Goal: Task Accomplishment & Management: Complete application form

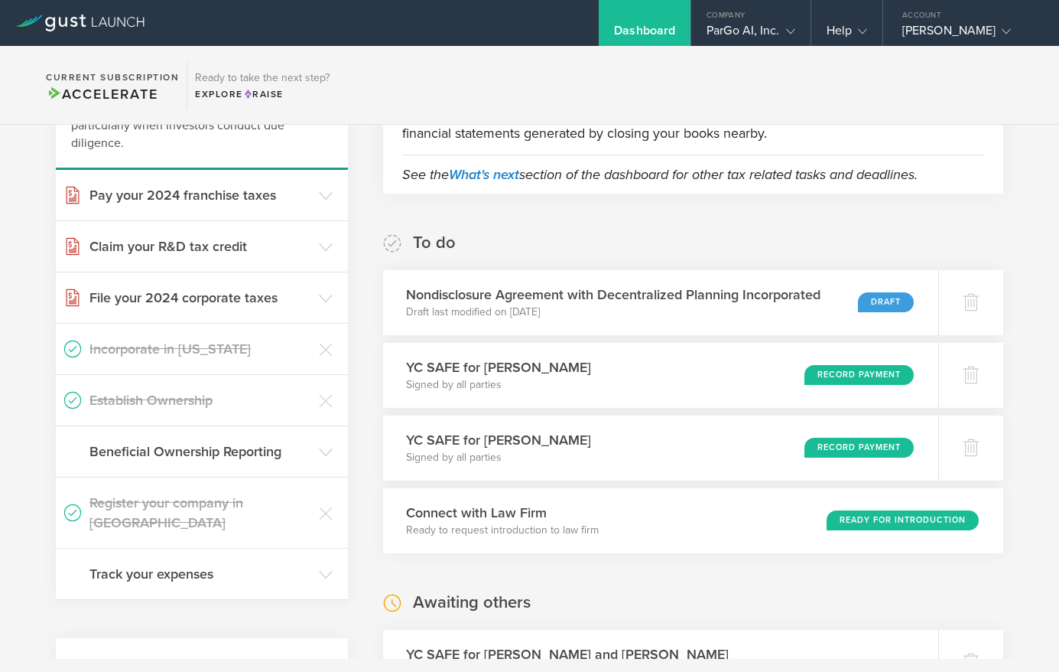
scroll to position [165, 0]
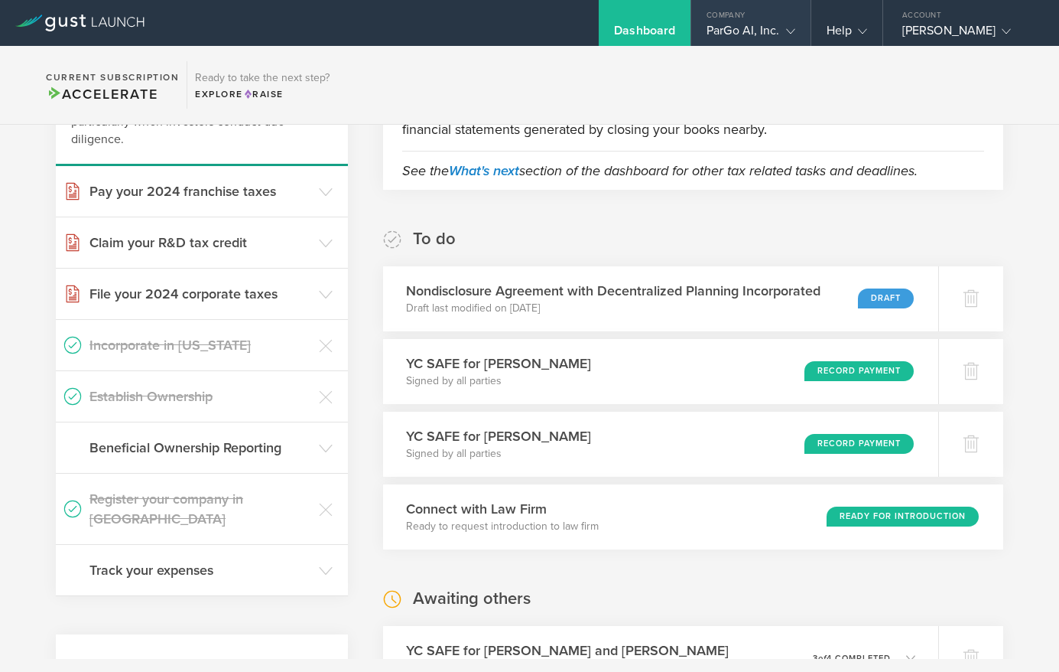
click at [791, 32] on icon at bounding box center [790, 31] width 9 height 9
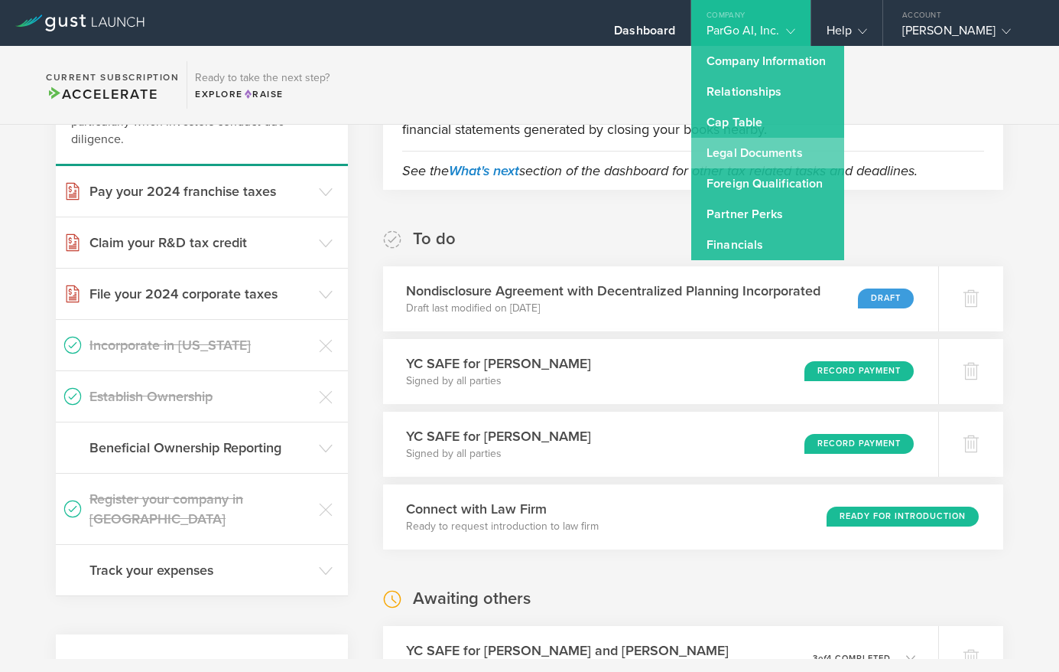
click at [759, 147] on link "Legal Documents" at bounding box center [768, 153] width 153 height 31
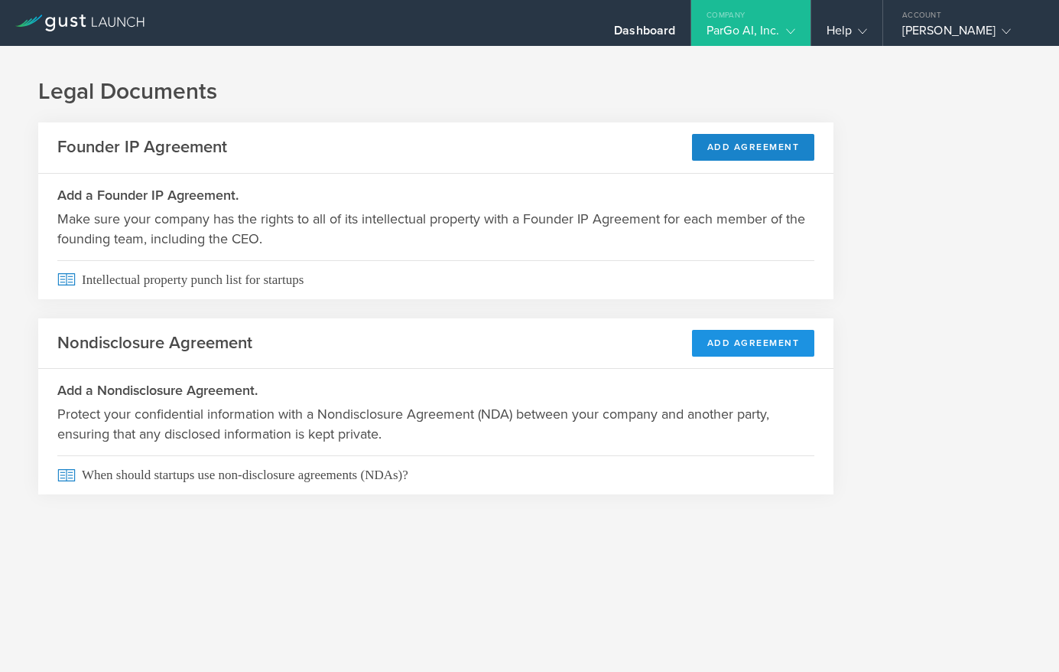
click at [741, 334] on button "Add Agreement" at bounding box center [753, 343] width 123 height 27
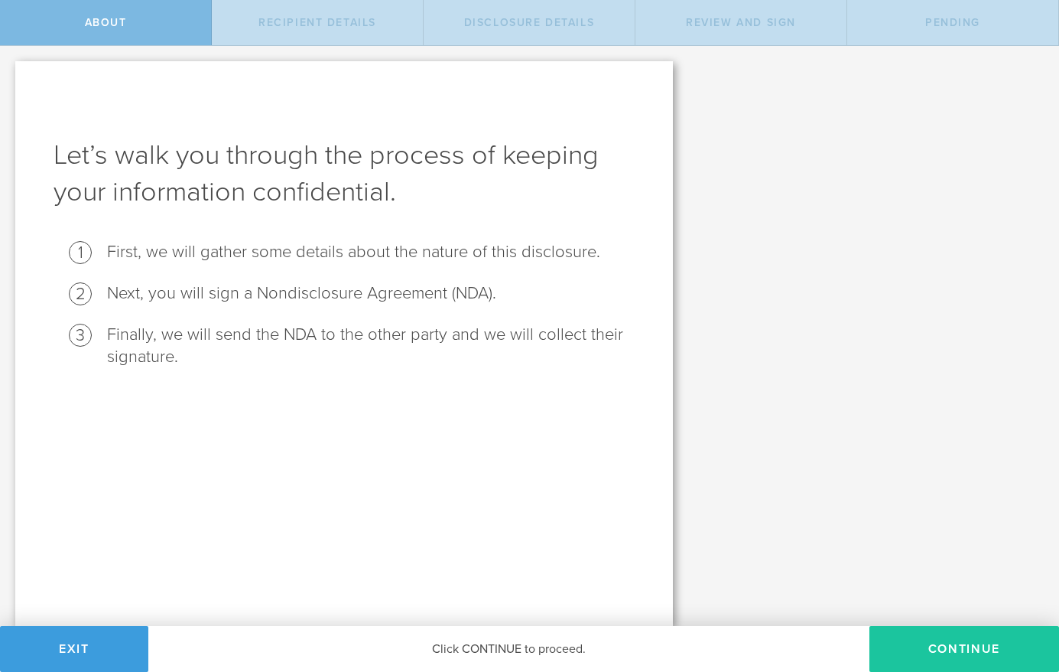
click at [932, 636] on button "Continue" at bounding box center [965, 649] width 190 height 46
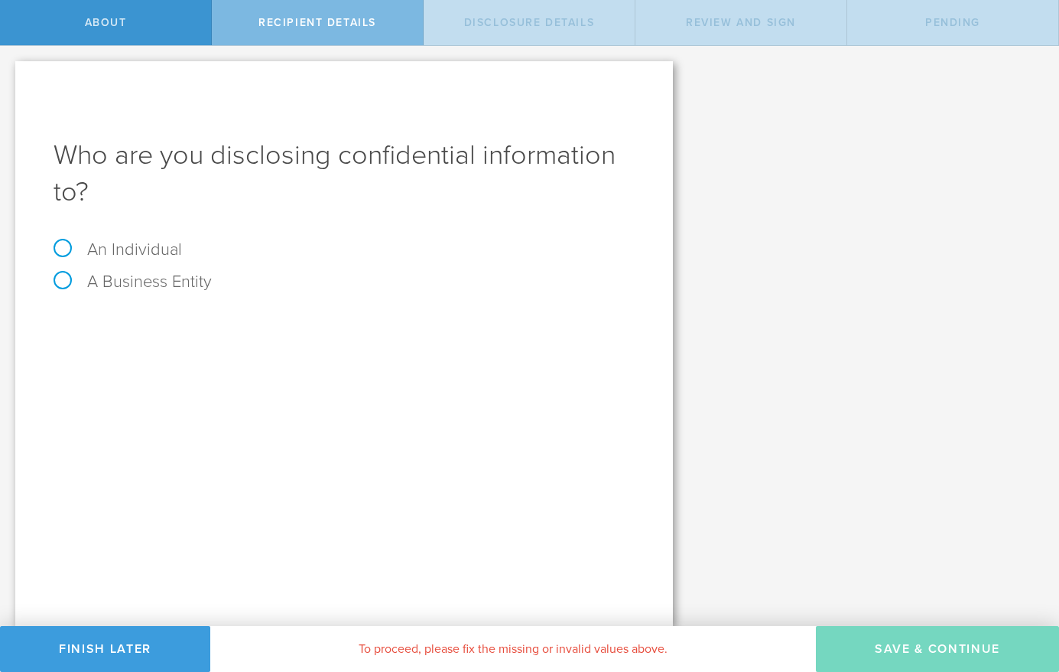
click at [64, 246] on label "An Individual" at bounding box center [118, 249] width 129 height 20
click at [10, 70] on input "An Individual" at bounding box center [5, 58] width 10 height 24
radio input "true"
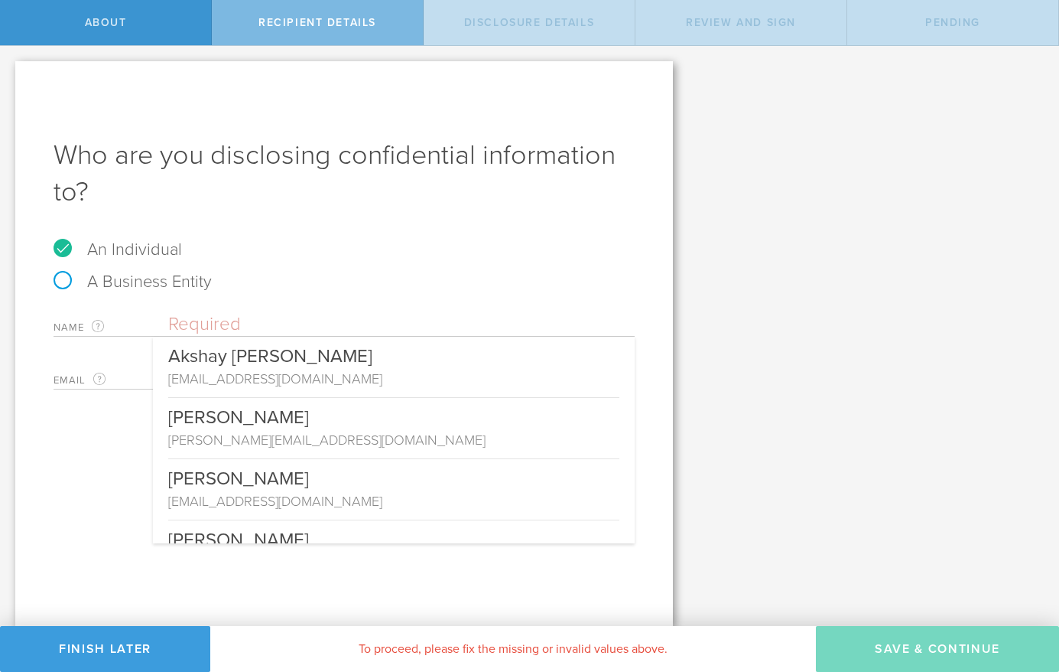
click at [227, 325] on input "text" at bounding box center [401, 324] width 467 height 23
paste input "[PERSON_NAME]"
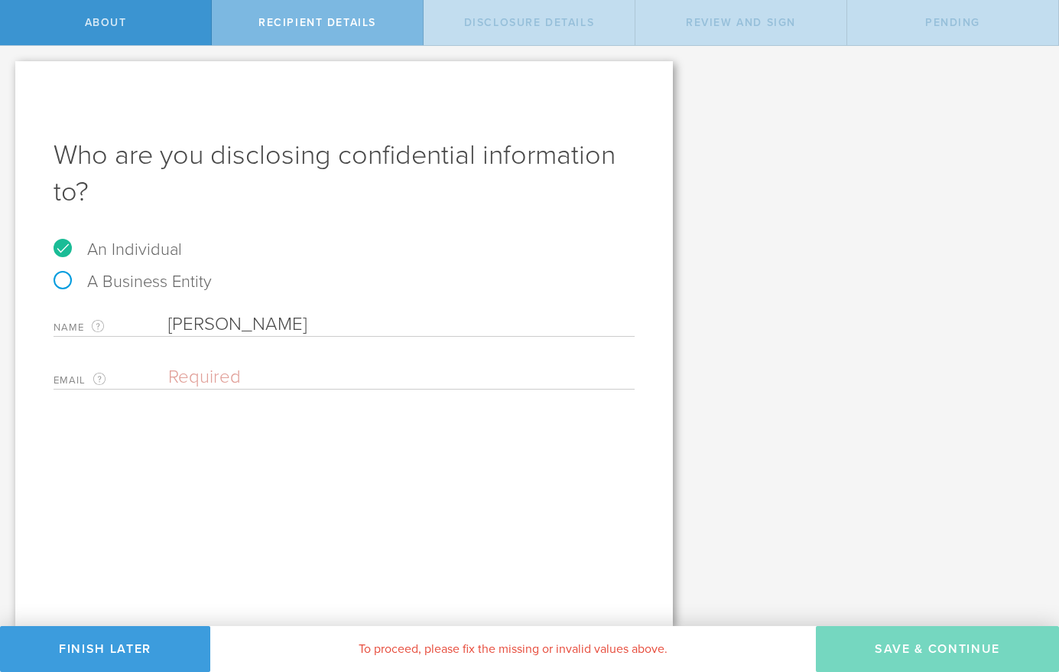
type input "[PERSON_NAME]"
click at [505, 360] on div "Email The email address of the person that you are disclosing confidential info…" at bounding box center [344, 373] width 581 height 31
drag, startPoint x: 467, startPoint y: 375, endPoint x: 429, endPoint y: 377, distance: 38.3
click at [467, 375] on input "email" at bounding box center [397, 377] width 459 height 23
paste input "[EMAIL_ADDRESS][DOMAIN_NAME]"
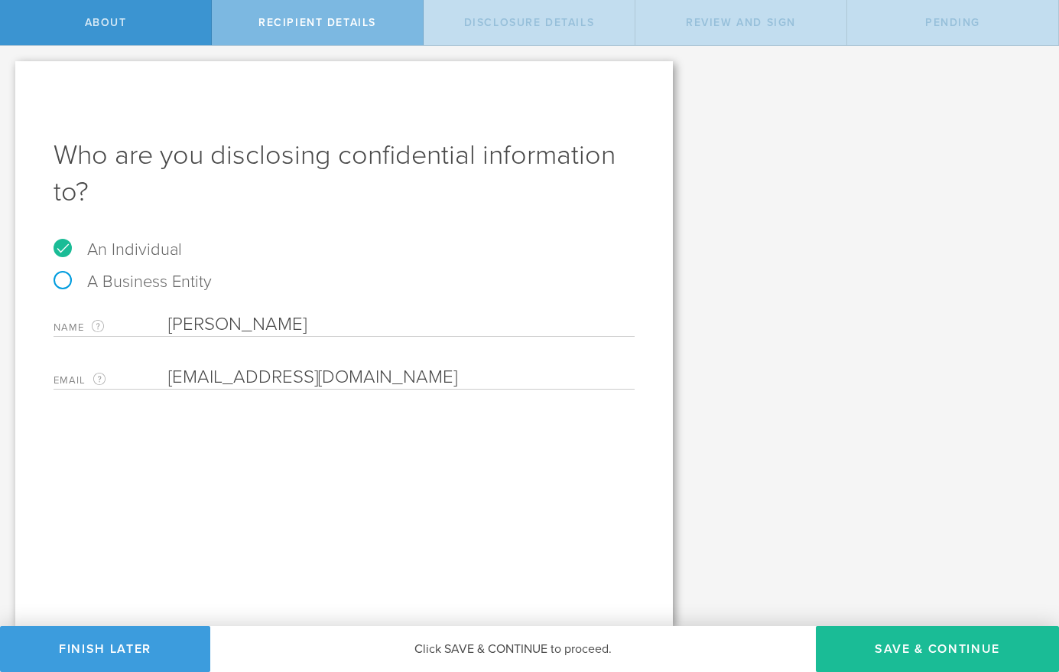
type input "[EMAIL_ADDRESS][DOMAIN_NAME]"
drag, startPoint x: 496, startPoint y: 538, endPoint x: 535, endPoint y: 521, distance: 43.2
click at [496, 538] on div "Who are you disclosing confidential information to? An Individual A Business En…" at bounding box center [344, 343] width 658 height 565
click at [905, 649] on button "Save & Continue" at bounding box center [937, 649] width 243 height 46
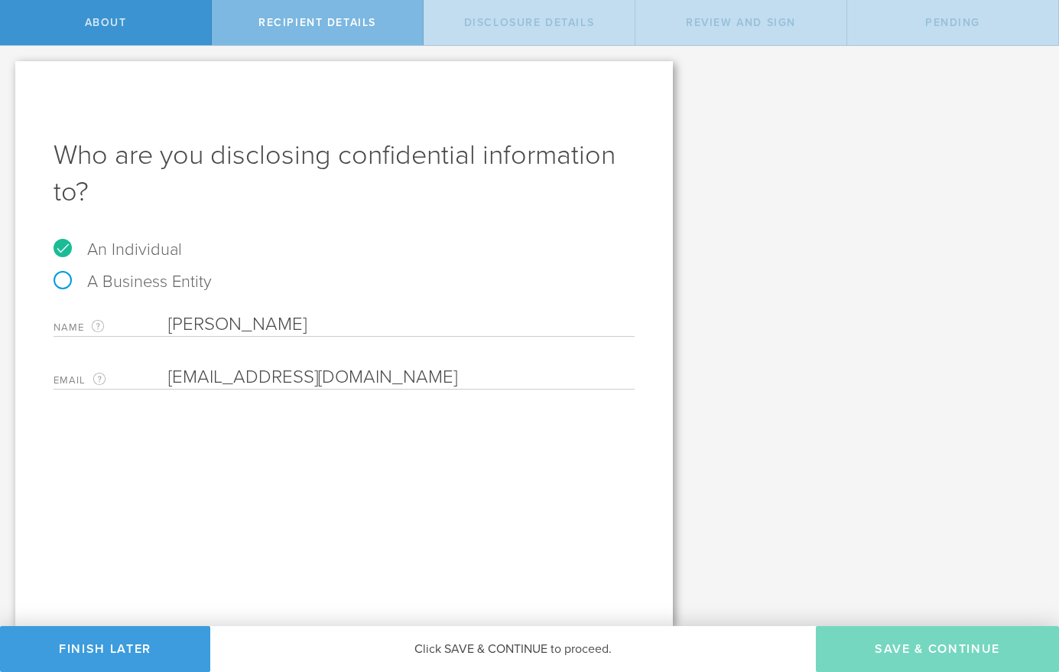
select select "string:5 years"
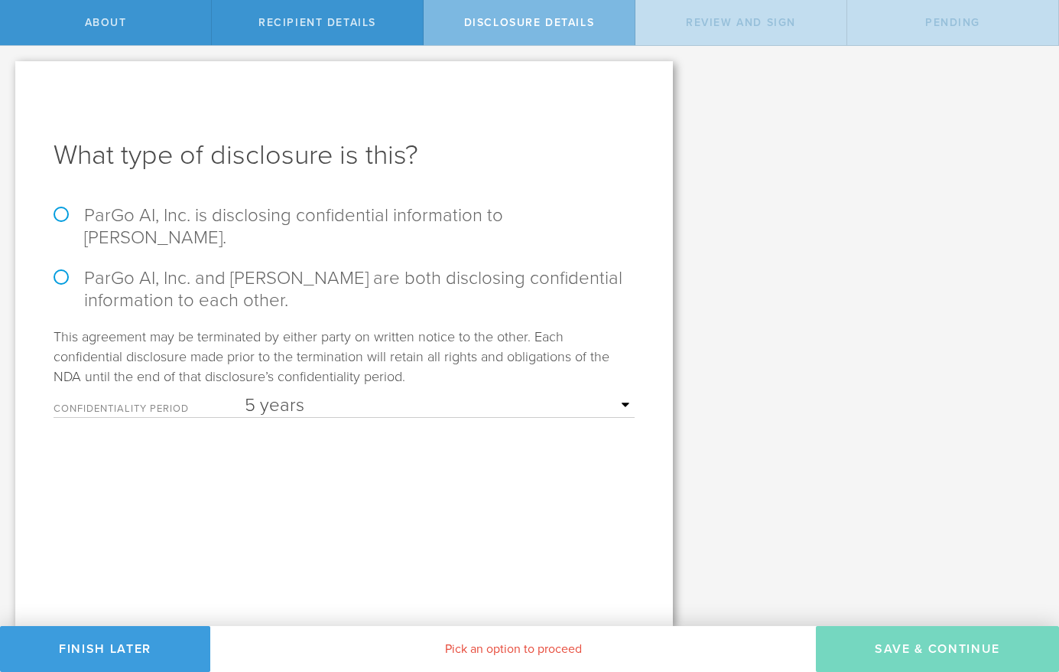
click at [357, 211] on label "ParGo AI, Inc. is disclosing confidential information to [PERSON_NAME]." at bounding box center [344, 226] width 581 height 44
click at [10, 78] on input "ParGo AI, Inc. is disclosing confidential information to [PERSON_NAME]." at bounding box center [5, 62] width 10 height 32
radio input "true"
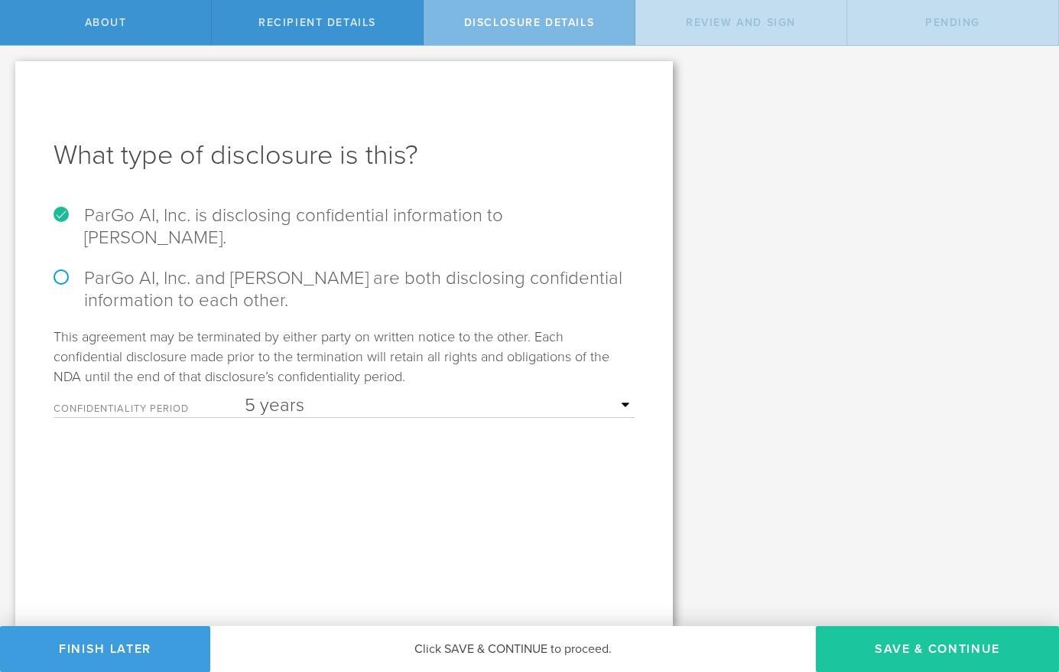
click at [903, 643] on button "Save & Continue" at bounding box center [937, 649] width 243 height 46
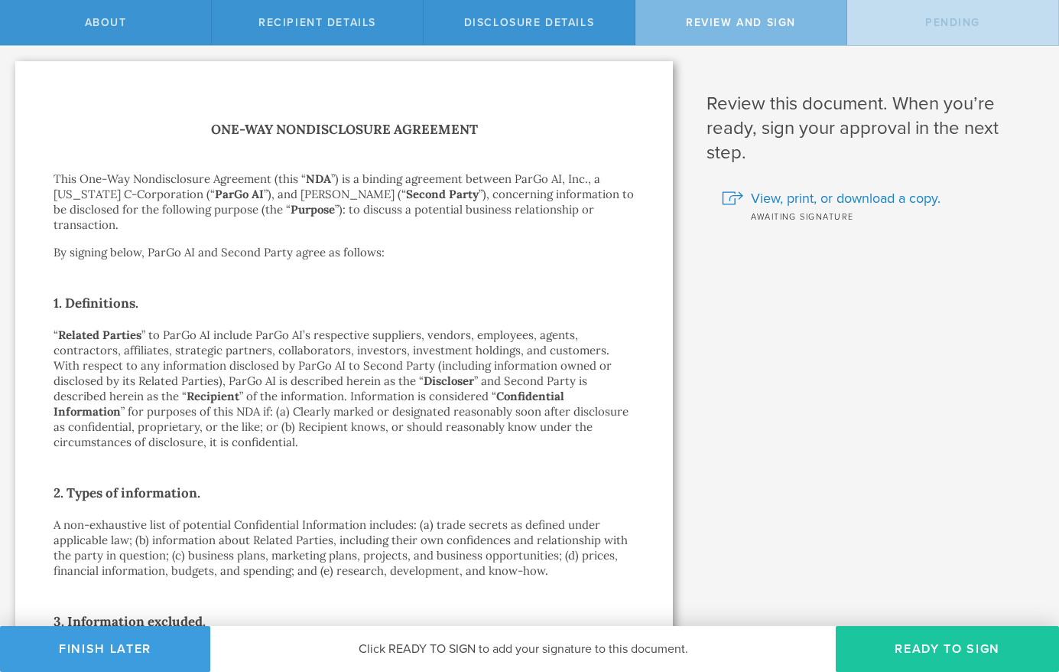
click at [950, 647] on button "Ready to Sign" at bounding box center [947, 649] width 223 height 46
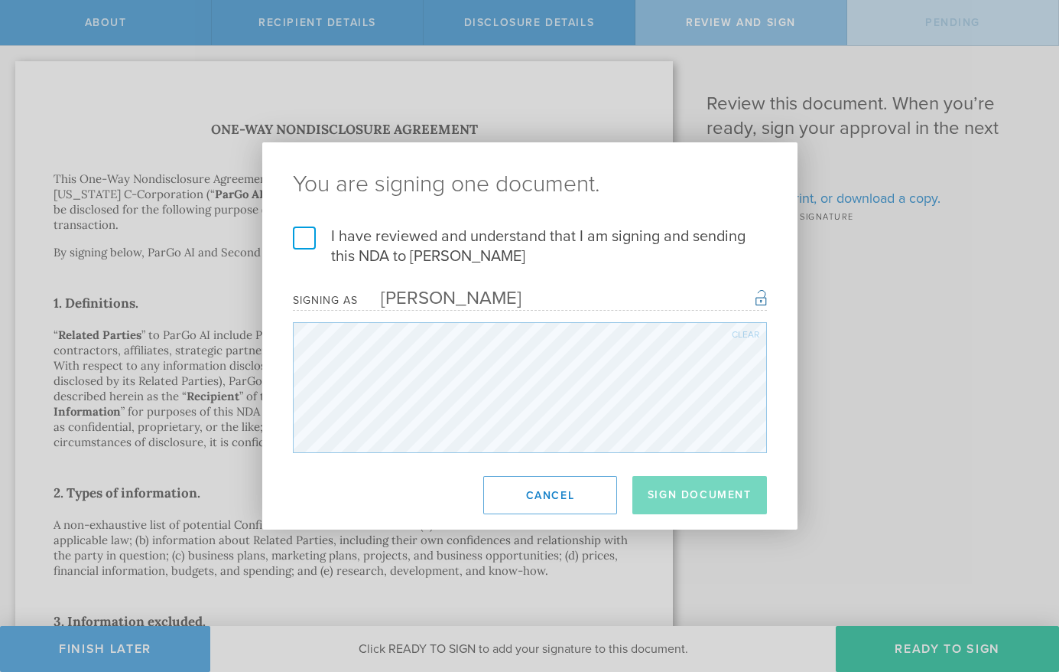
click at [315, 237] on label "I have reviewed and understand that I am signing and sending this NDA to [PERSO…" at bounding box center [530, 246] width 474 height 40
click at [0, 0] on input "I have reviewed and understand that I am signing and sending this NDA to [PERSO…" at bounding box center [0, 0] width 0 height 0
click at [695, 496] on button "Sign Document" at bounding box center [700, 495] width 135 height 38
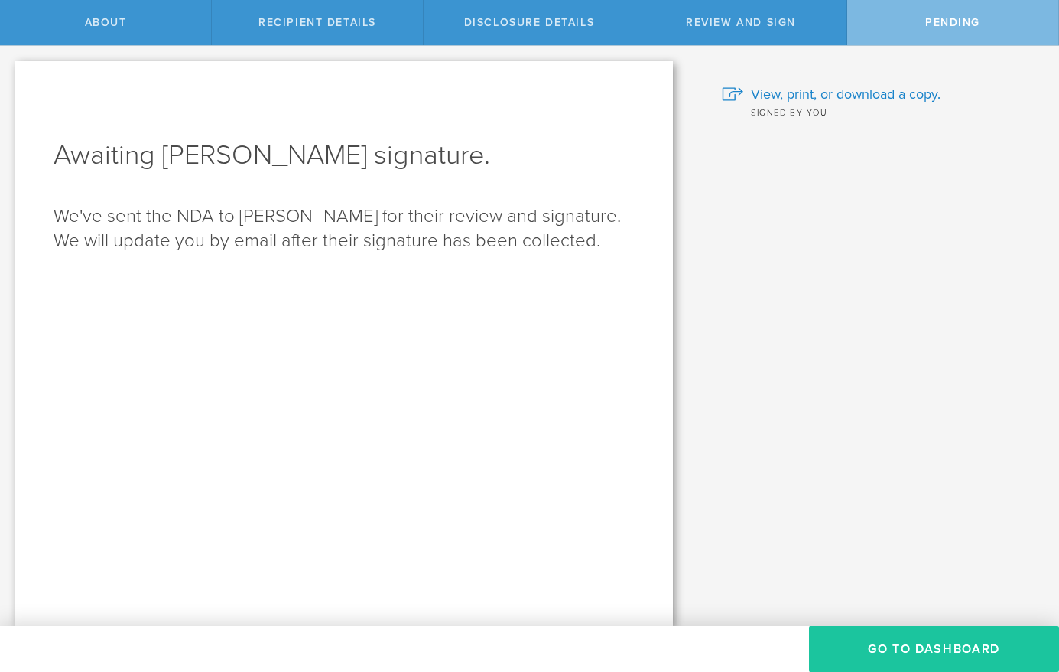
click at [925, 646] on button "Go to dashboard" at bounding box center [934, 649] width 250 height 46
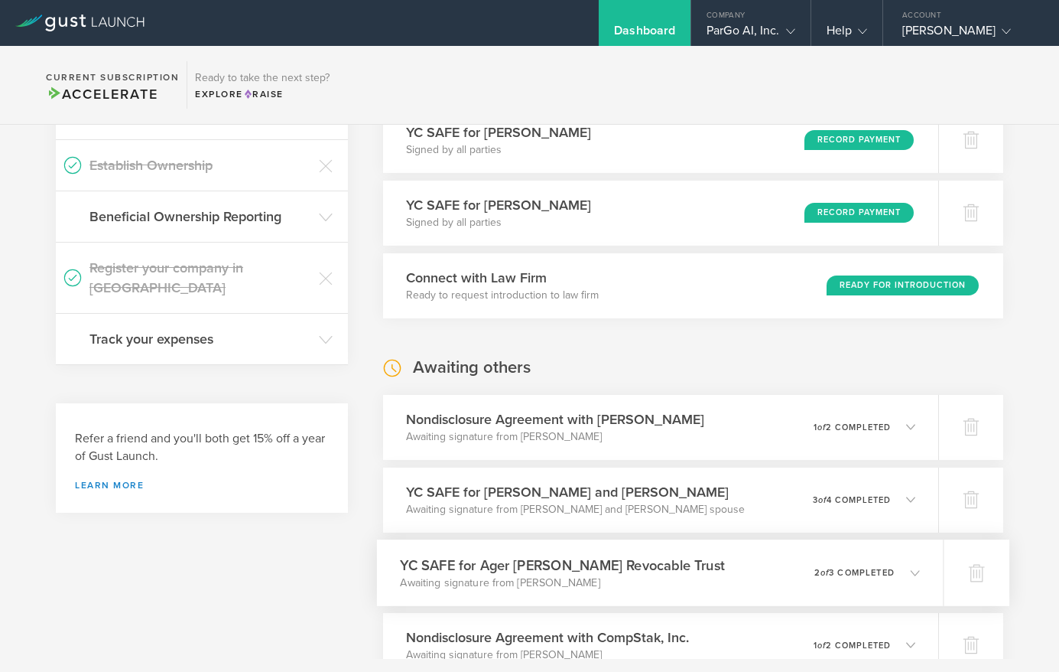
scroll to position [408, 0]
